Goal: Transaction & Acquisition: Purchase product/service

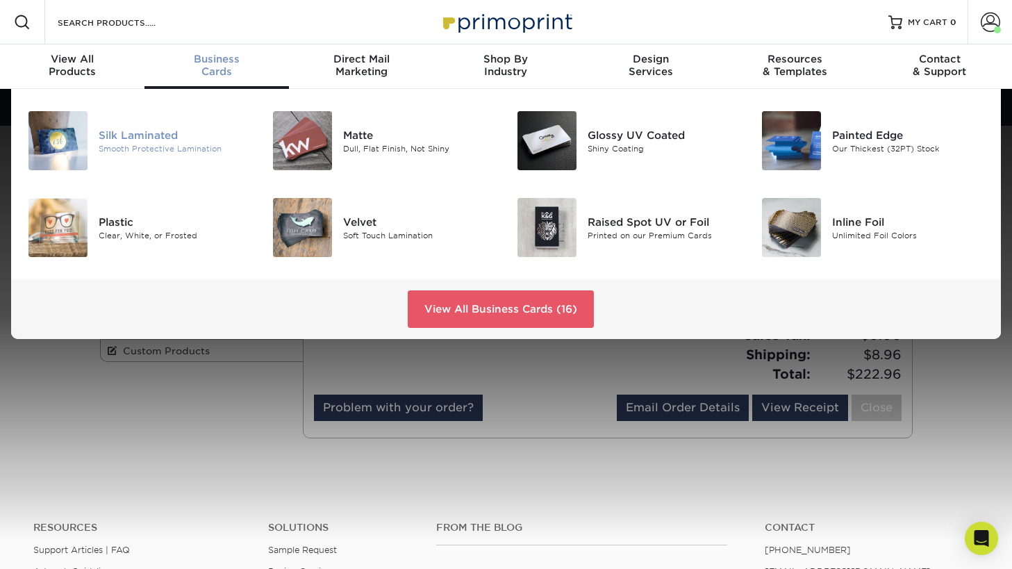
click at [188, 144] on div "Smooth Protective Lamination" at bounding box center [175, 148] width 153 height 12
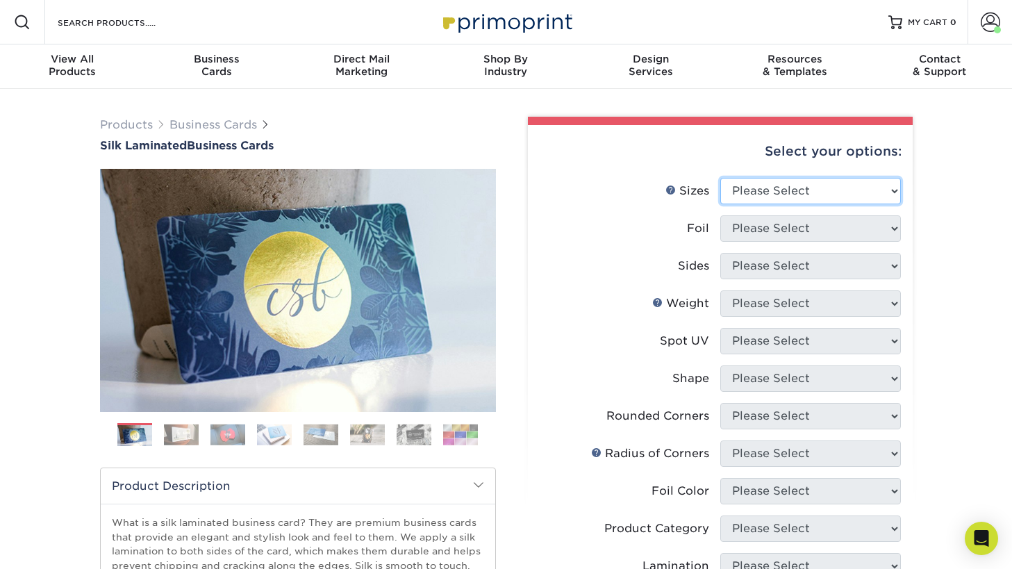
select select "2.00x3.50"
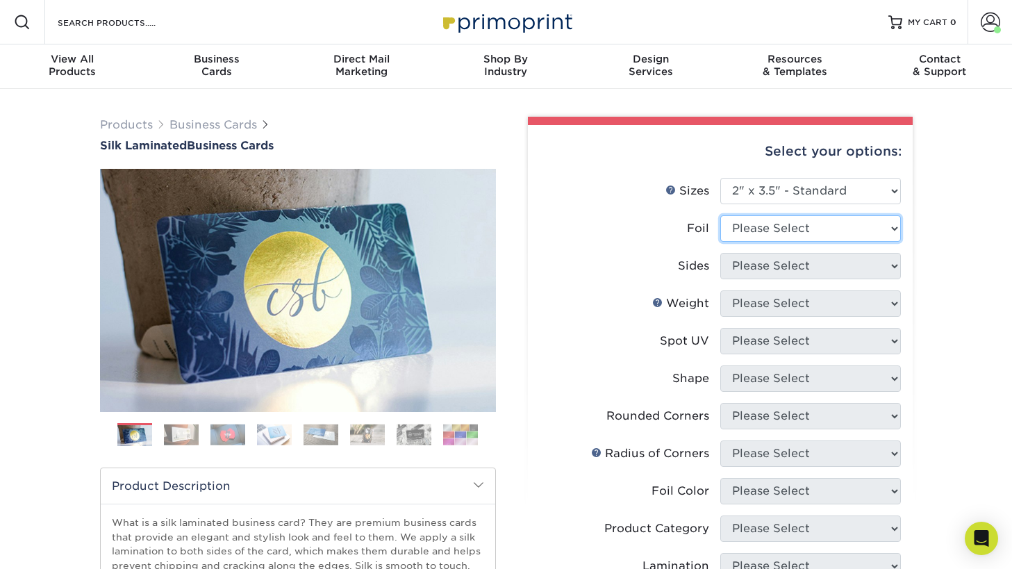
select select "1"
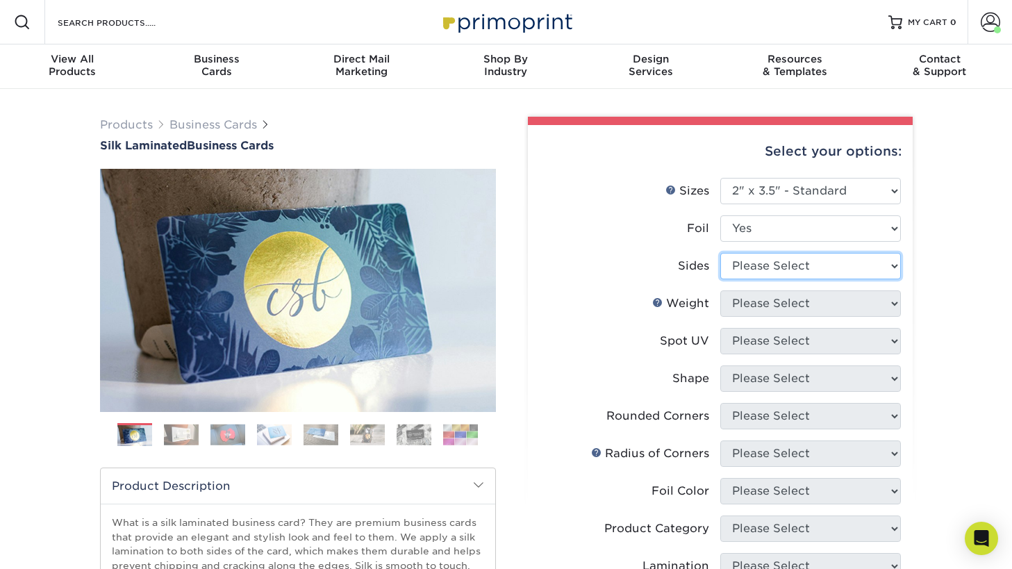
select select "e9e9dfb3-fba1-4d60-972c-fd9ca5904d33"
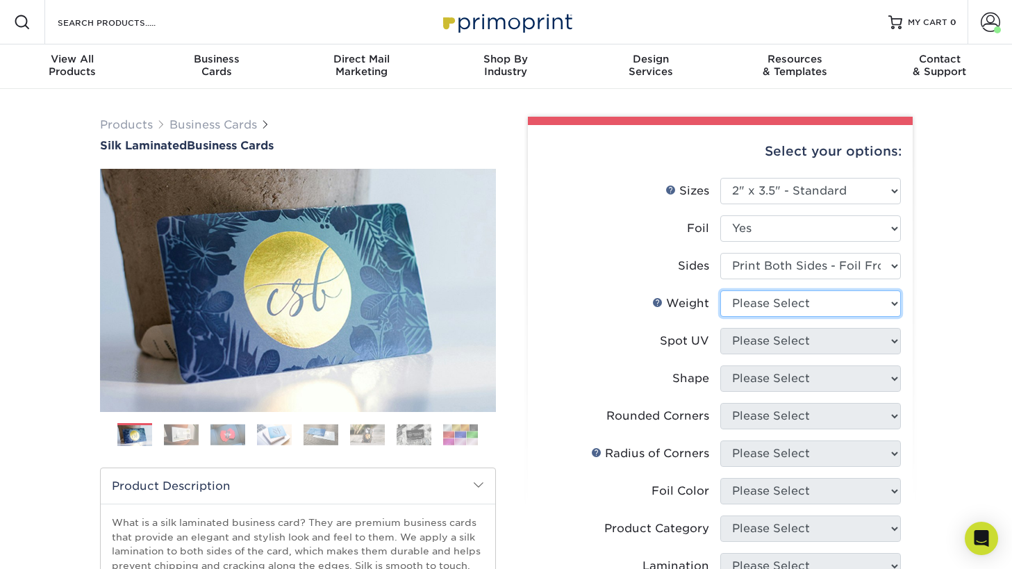
select select "16PT"
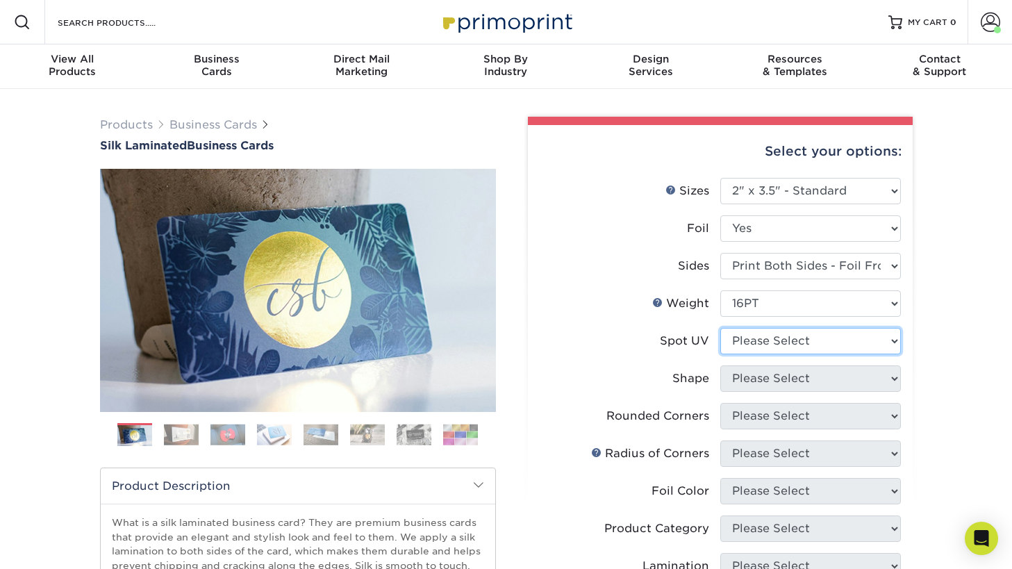
select select "3"
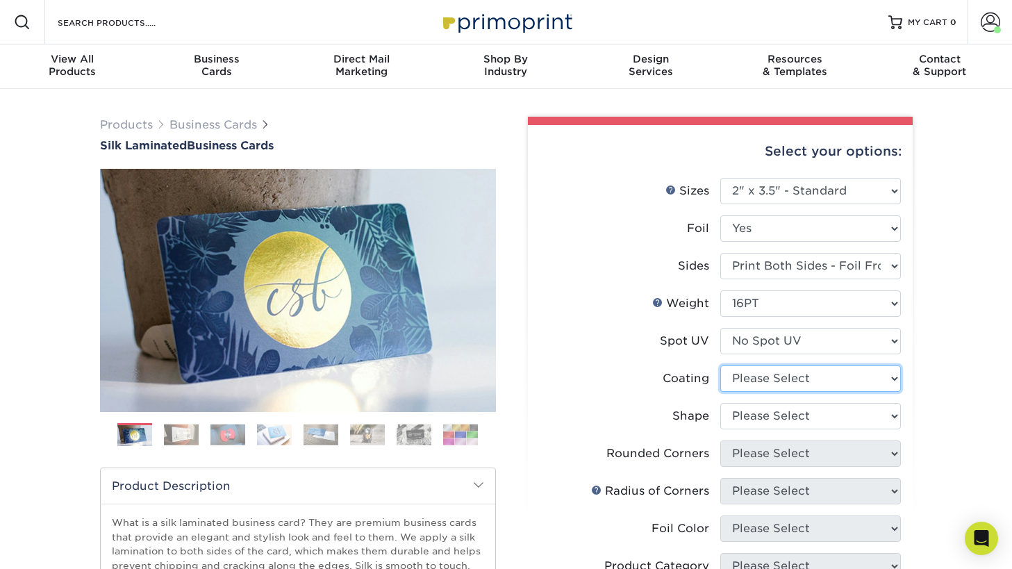
select select "3e7618de-abca-4bda-9f97-8b9129e913d8"
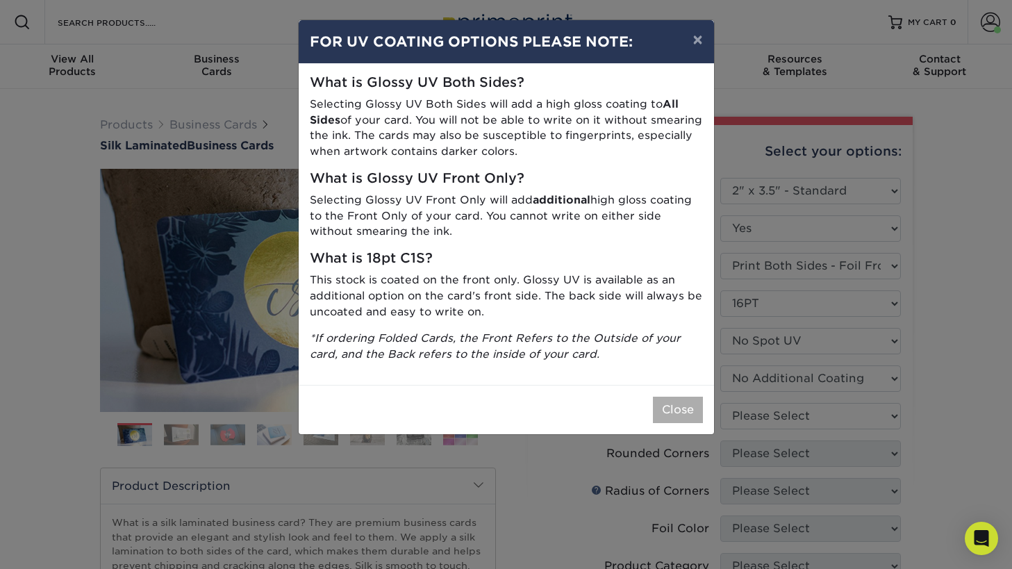
click at [665, 404] on button "Close" at bounding box center [678, 409] width 50 height 26
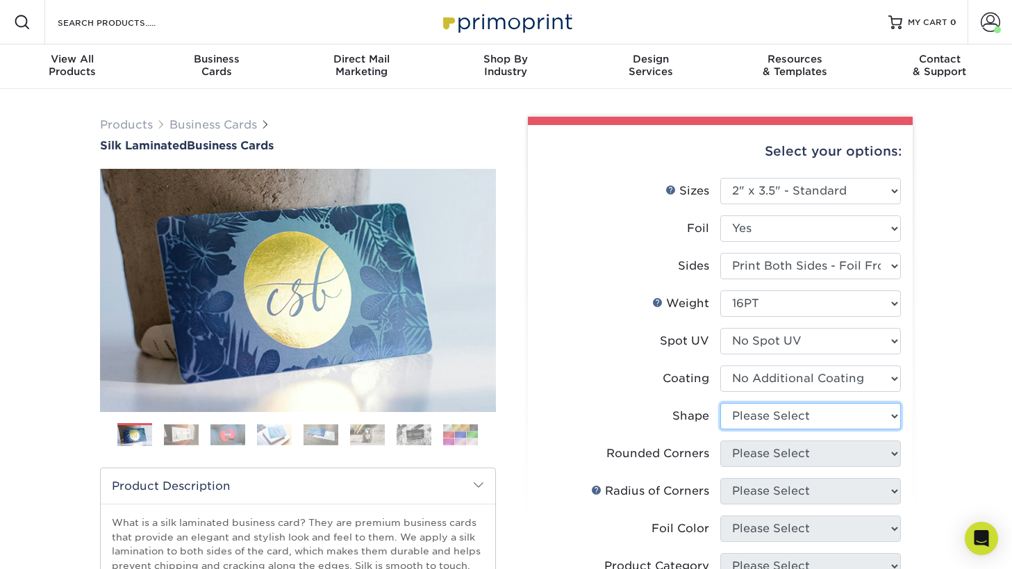
select select "standard"
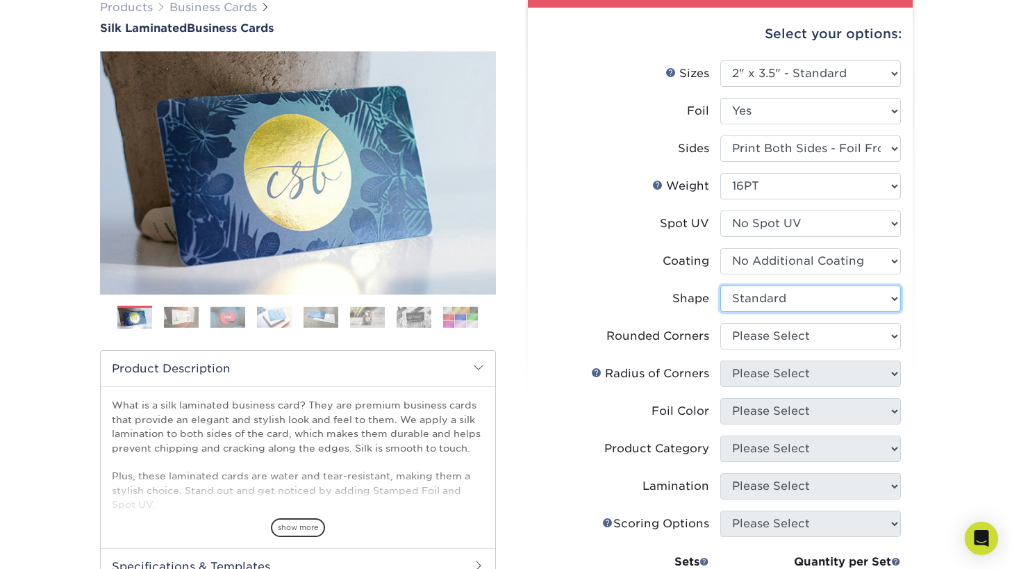
scroll to position [103, 1]
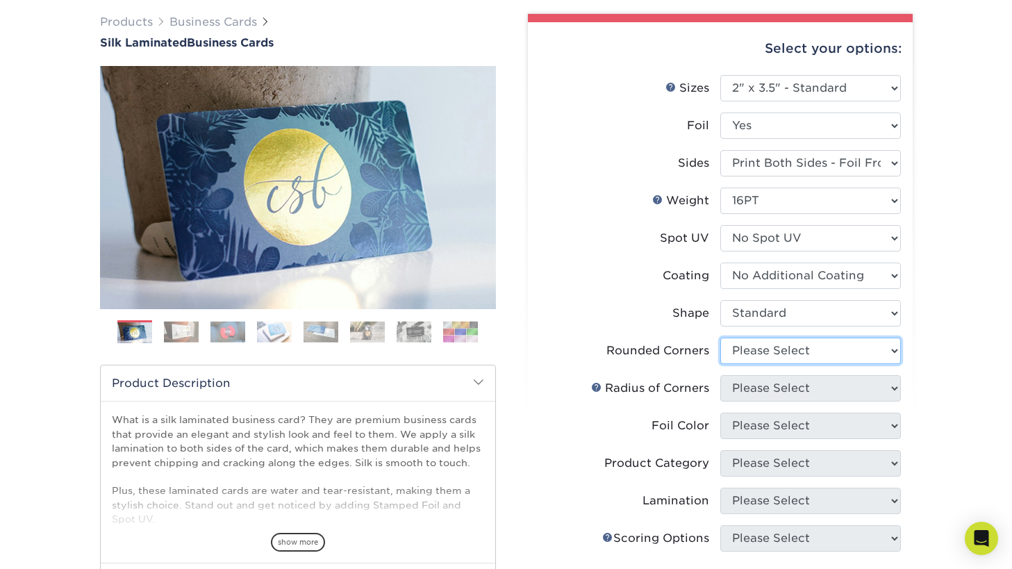
select select "0"
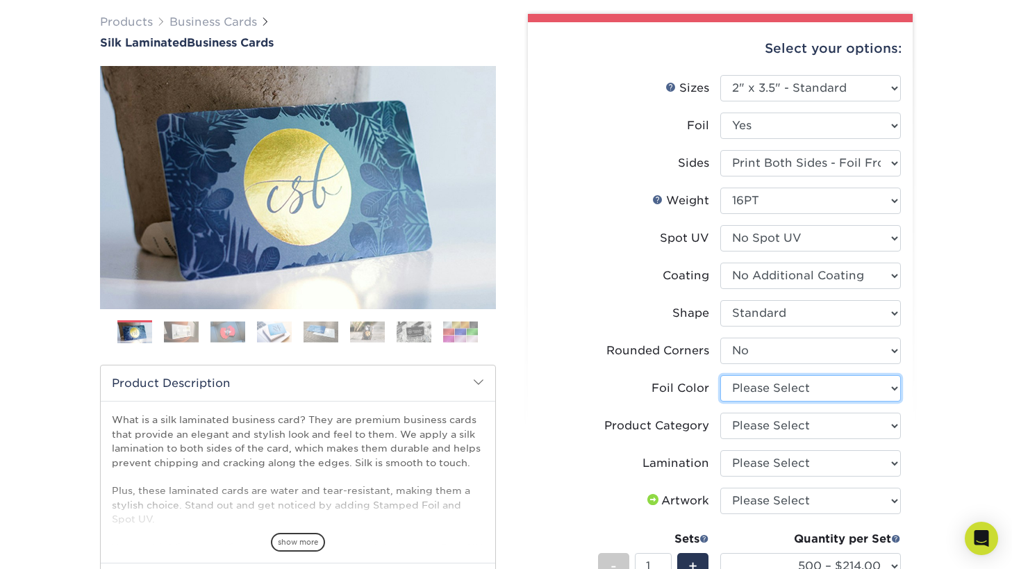
select select "acffa4a5-22f9-4585-ba3f-0adaa54b8c85"
select select "3b5148f1-0588-4f88-a218-97bcfdce65c1"
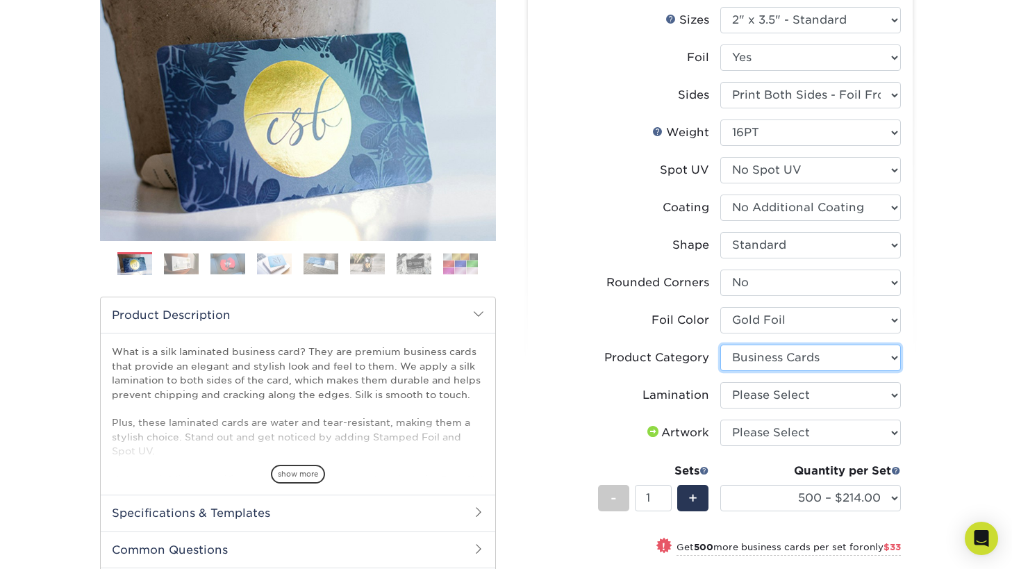
scroll to position [180, 0]
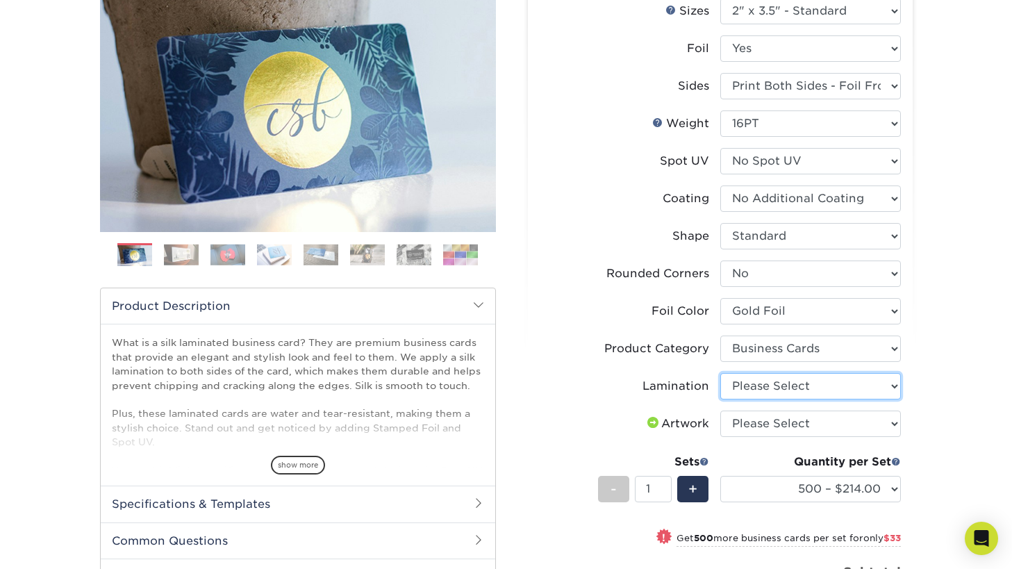
select select "ccacb42f-45f7-42d3-bbd3-7c8421cf37f0"
select select "upload"
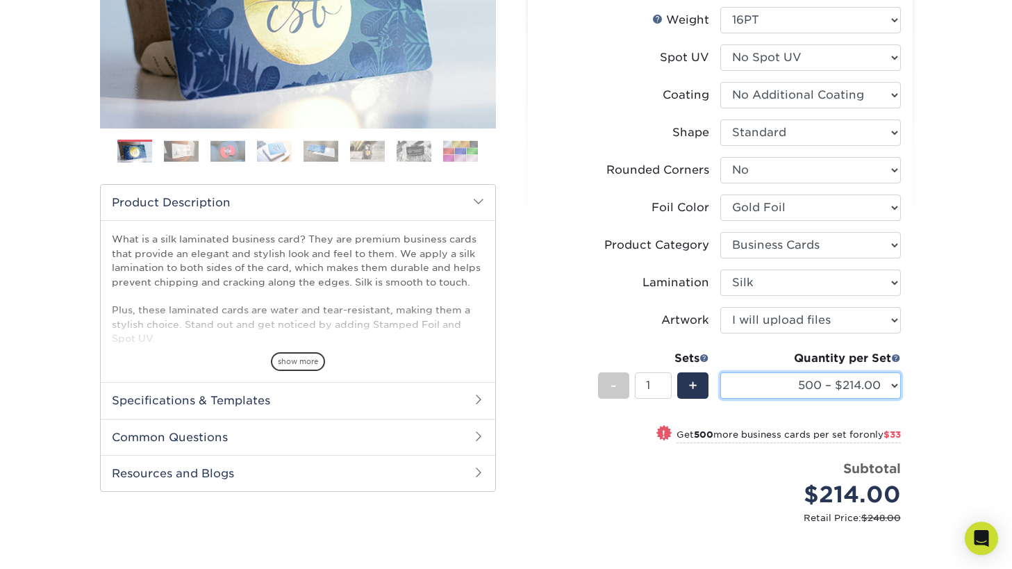
scroll to position [283, 0]
